Goal: Transaction & Acquisition: Purchase product/service

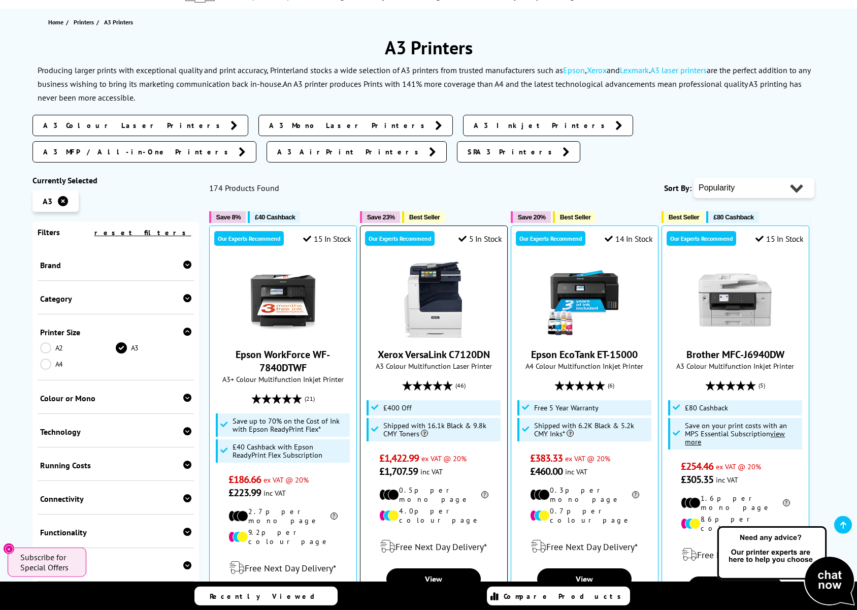
scroll to position [106, 0]
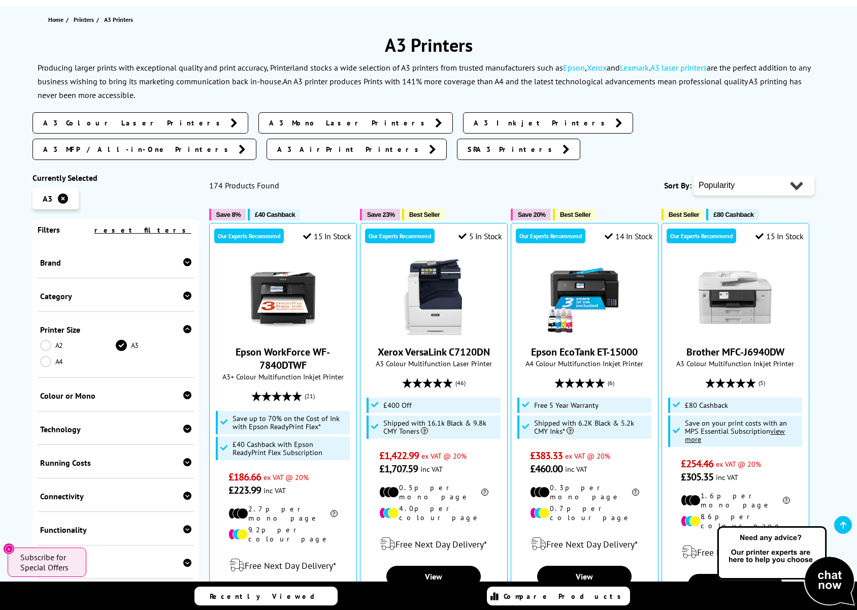
select select "Price Ascending"
click option "Price - Low to High" at bounding box center [0, 0] width 0 height 0
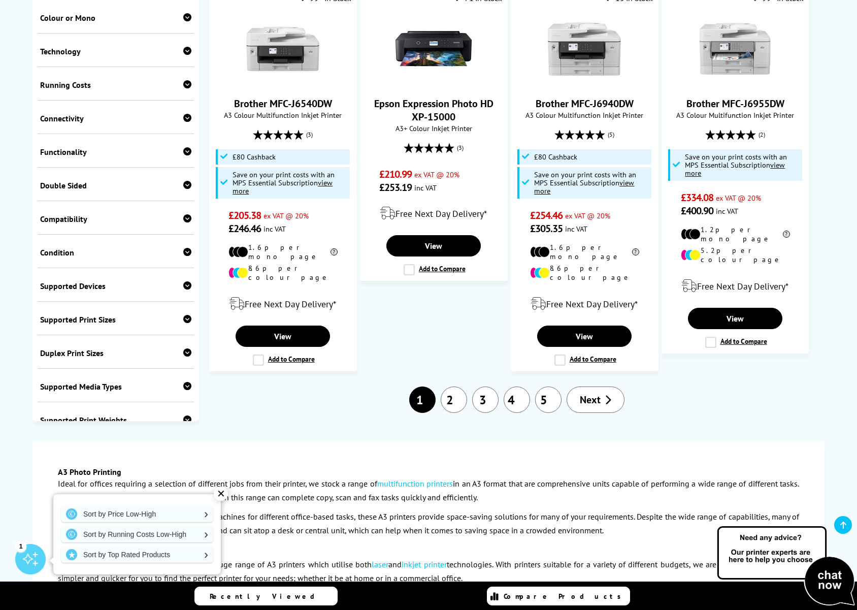
scroll to position [1219, 0]
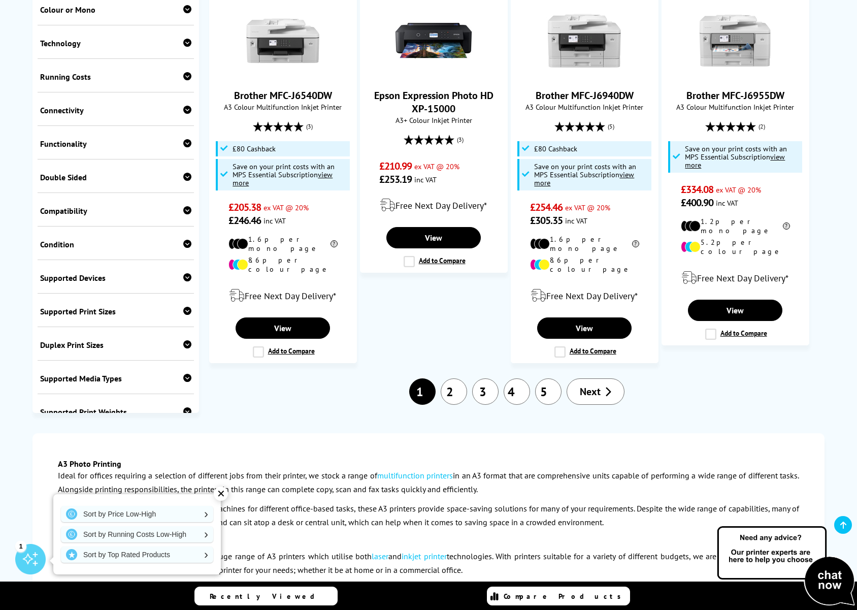
click at [458, 378] on link "2" at bounding box center [454, 391] width 26 height 26
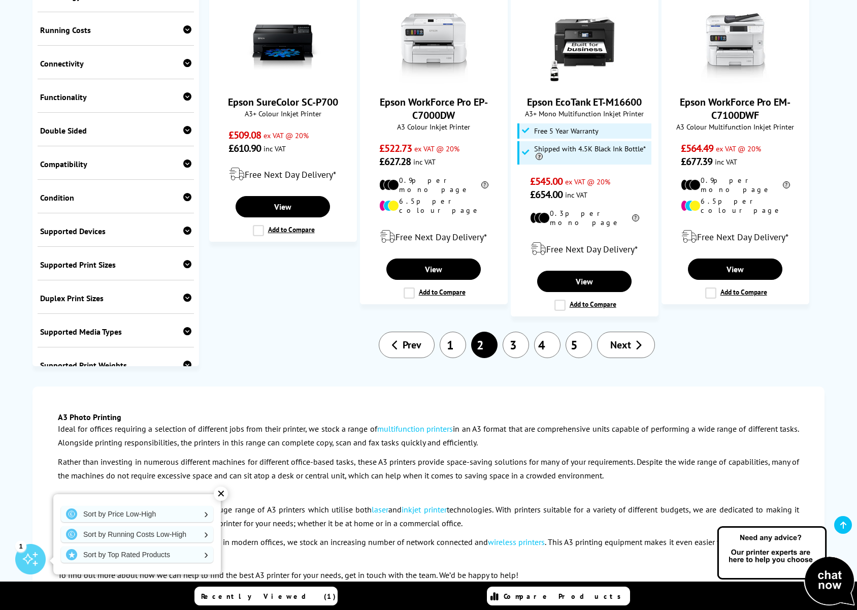
scroll to position [1170, 0]
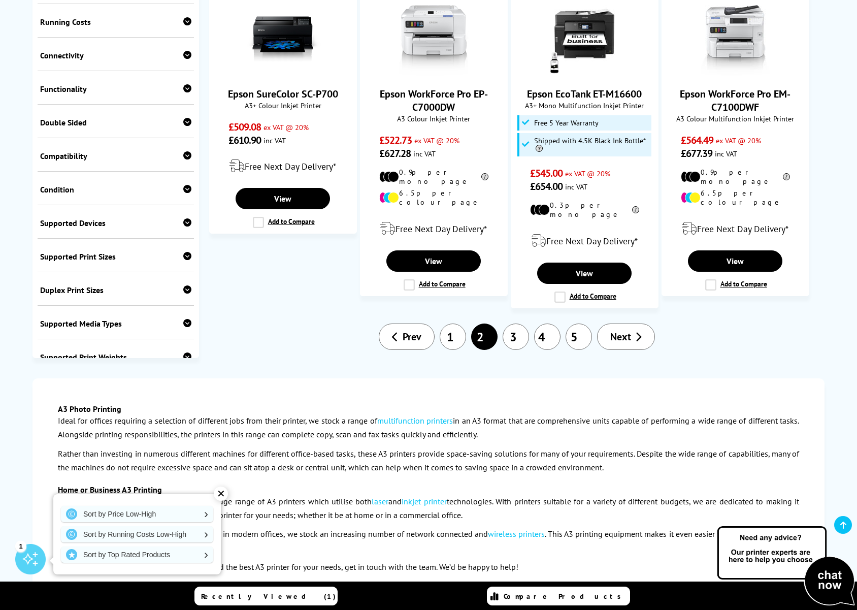
click at [454, 324] on link "1" at bounding box center [453, 337] width 26 height 26
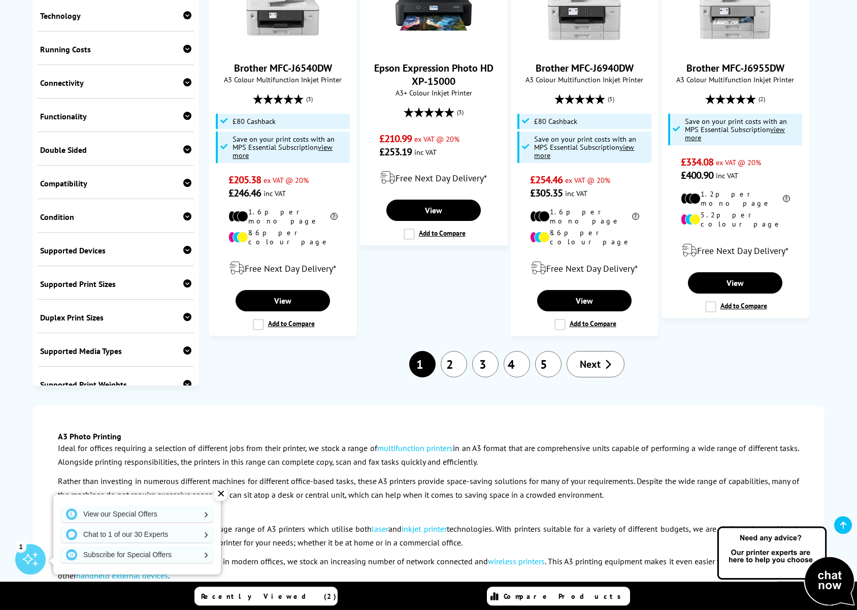
scroll to position [1252, 0]
